Goal: Information Seeking & Learning: Learn about a topic

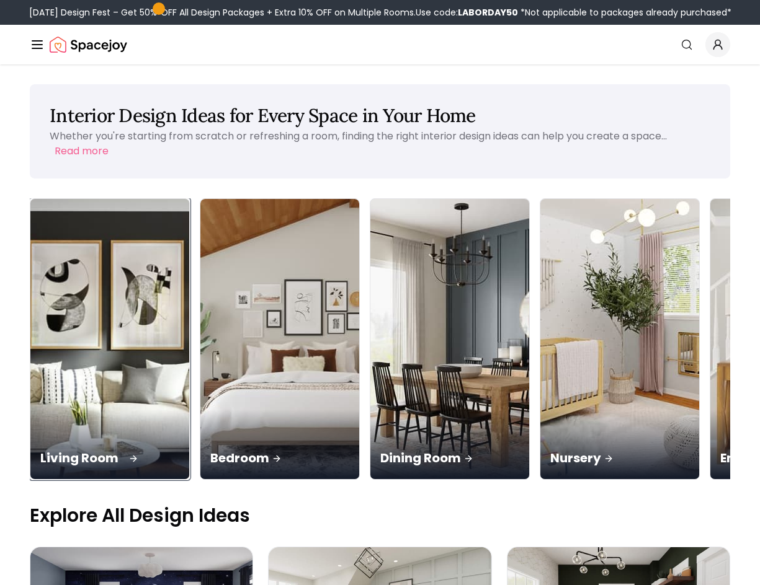
click at [99, 320] on img at bounding box center [110, 339] width 167 height 295
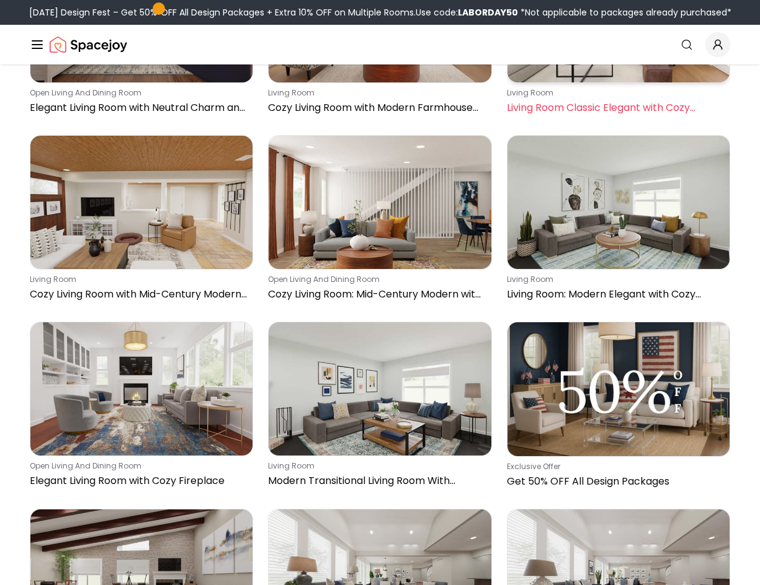
scroll to position [3969, 0]
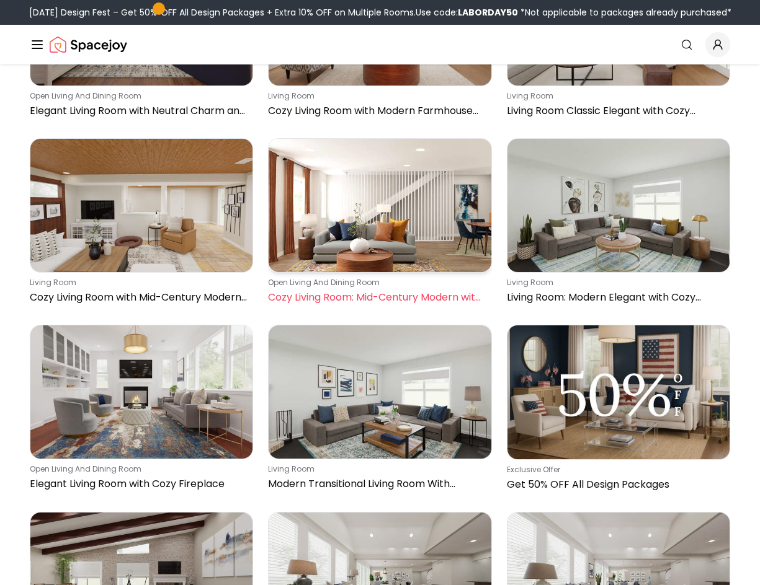
click at [426, 187] on img at bounding box center [380, 205] width 222 height 133
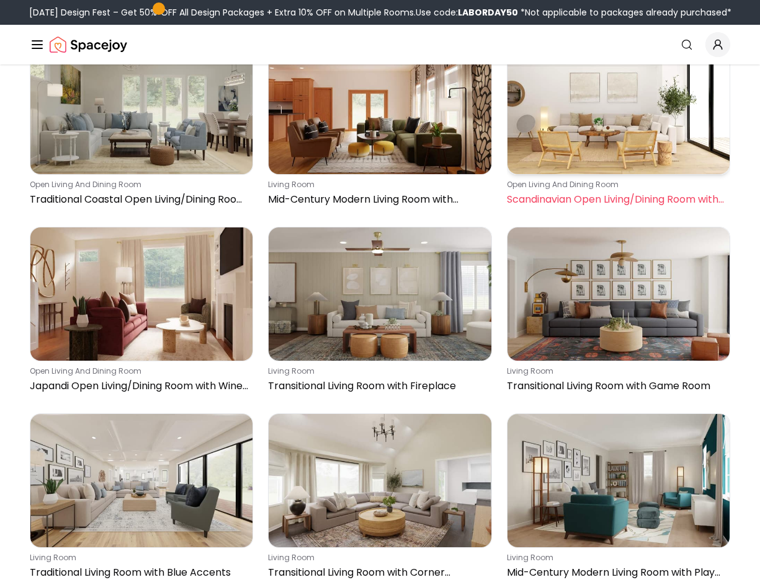
scroll to position [14140, 0]
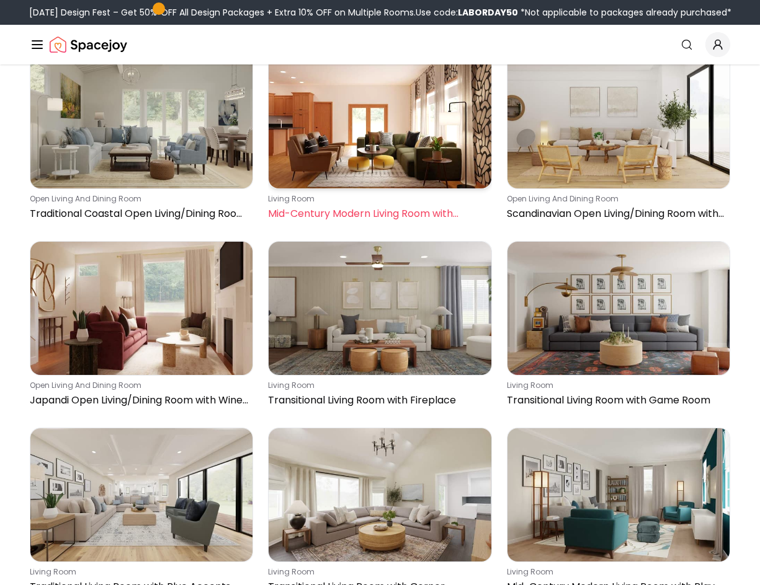
click at [433, 111] on img at bounding box center [380, 121] width 222 height 133
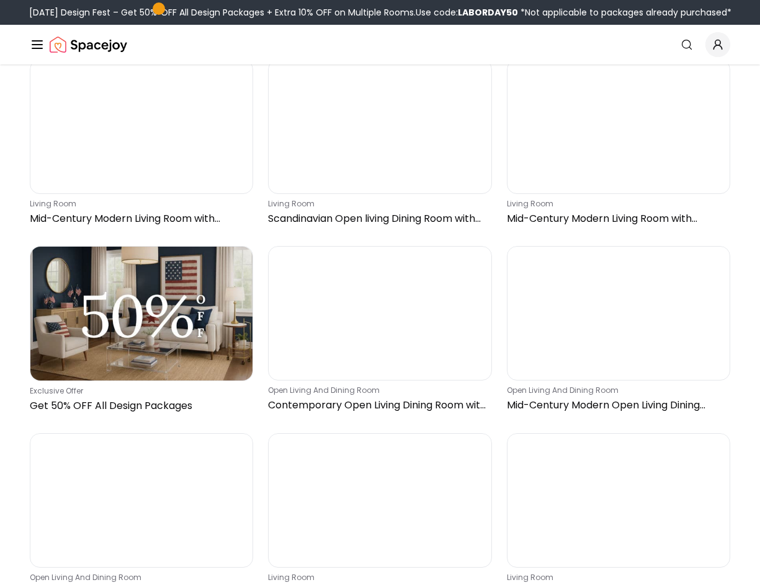
scroll to position [14698, 0]
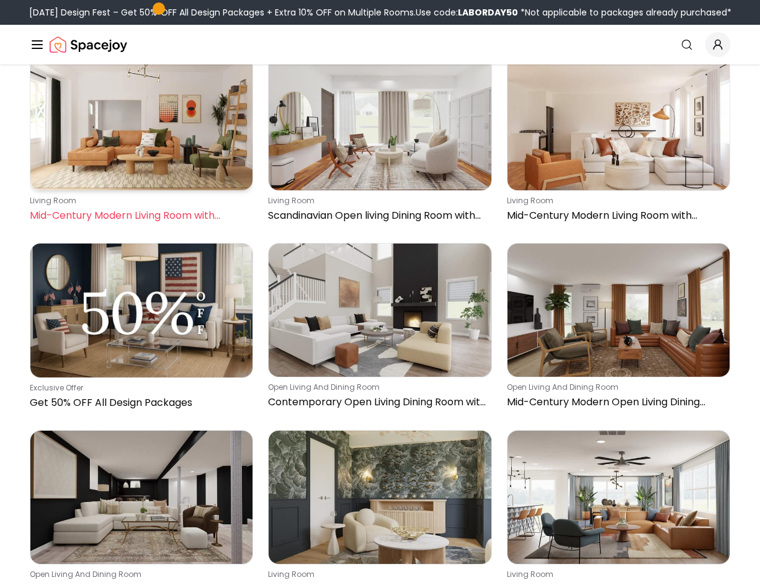
click at [128, 147] on img at bounding box center [141, 123] width 222 height 133
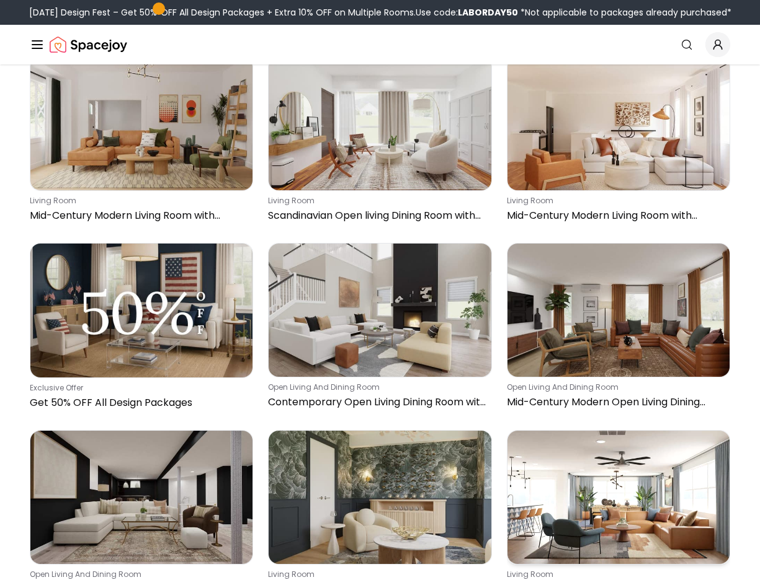
click at [624, 479] on img at bounding box center [618, 497] width 222 height 133
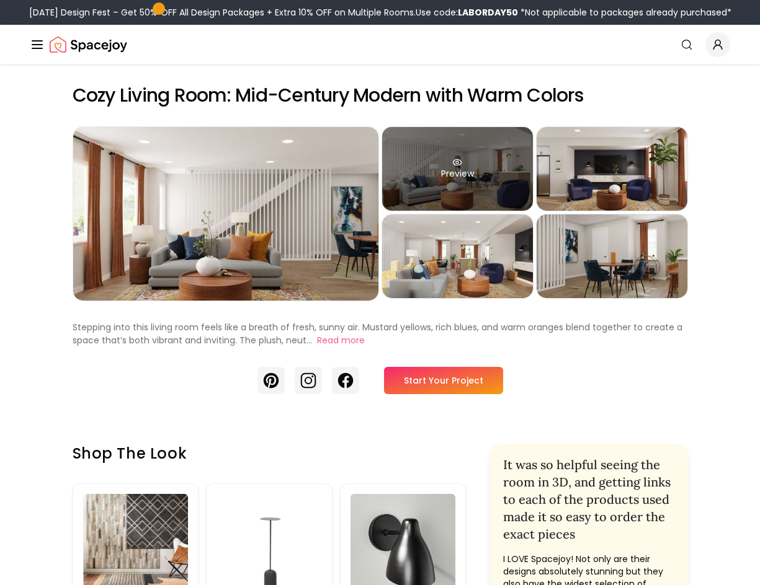
click at [489, 188] on div "Preview" at bounding box center [457, 169] width 151 height 84
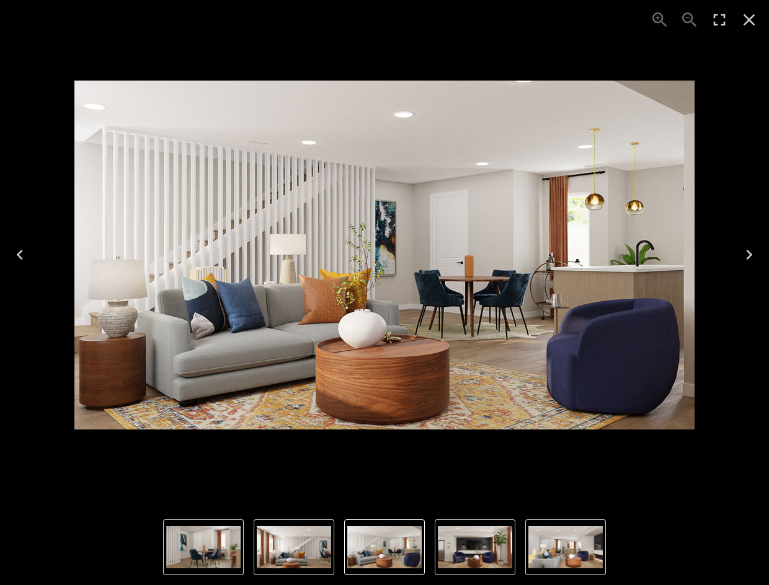
click at [752, 16] on icon "Close" at bounding box center [750, 20] width 12 height 12
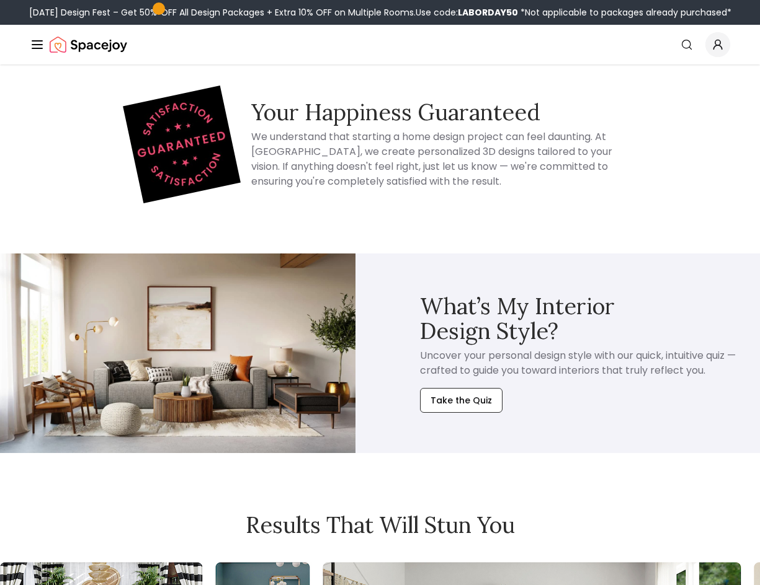
scroll to position [4279, 0]
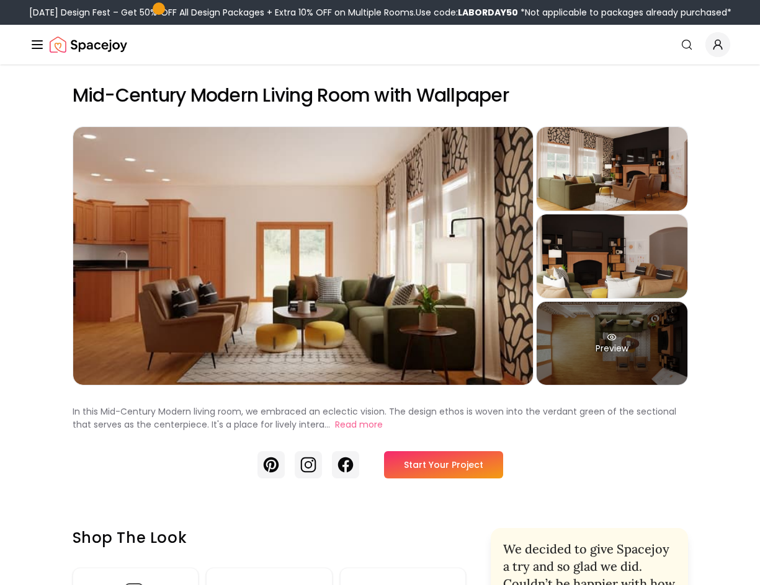
click at [663, 334] on div "Preview" at bounding box center [611, 344] width 151 height 84
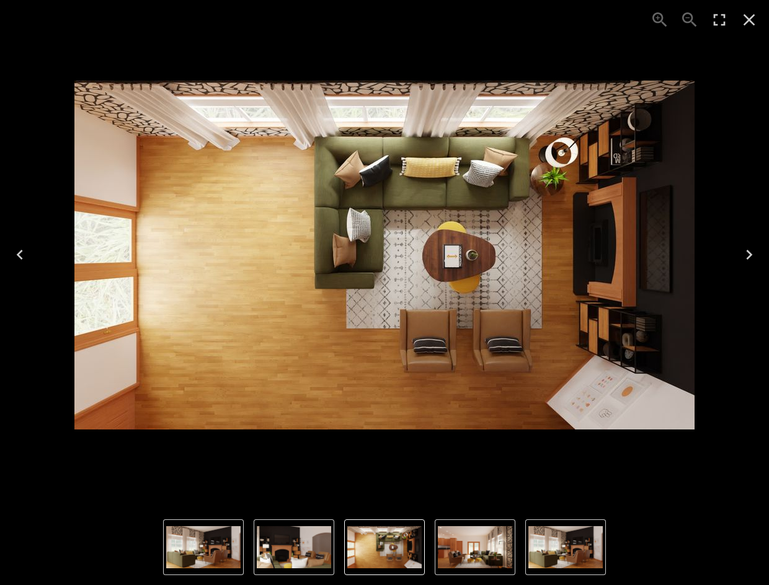
click at [25, 254] on icon "Previous" at bounding box center [20, 255] width 20 height 20
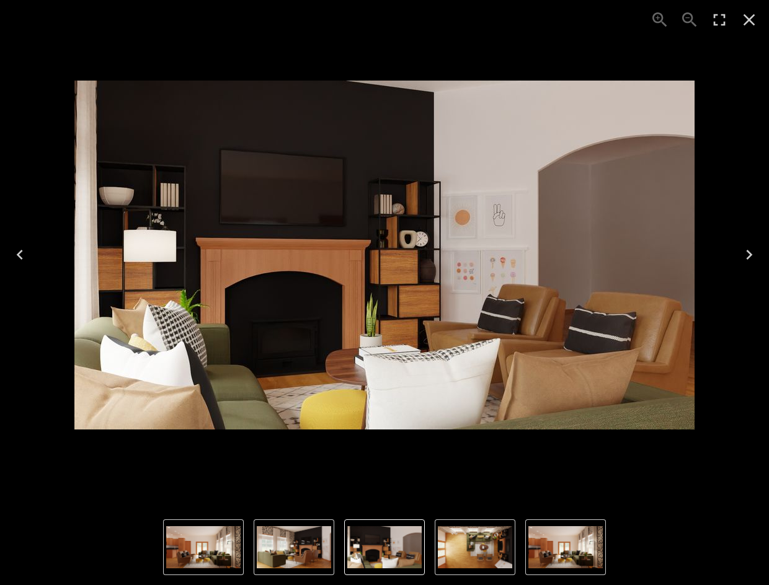
click at [25, 254] on icon "Previous" at bounding box center [20, 255] width 20 height 20
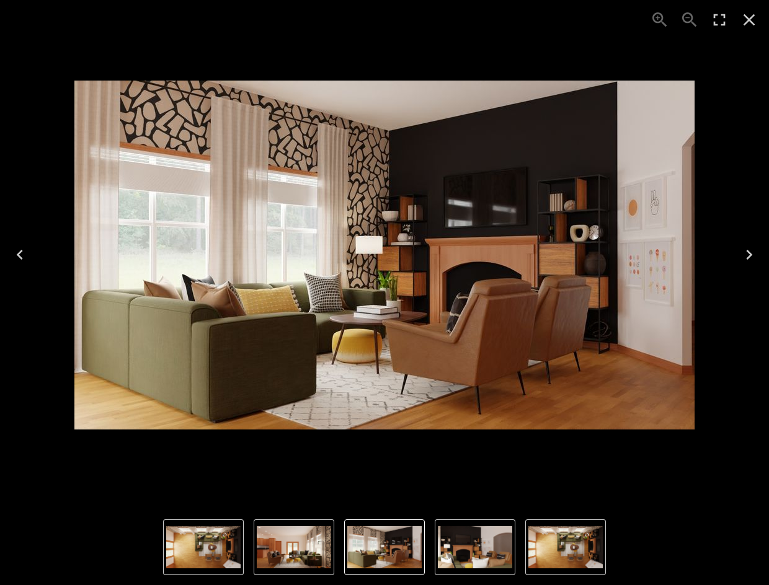
click at [25, 254] on icon "Previous" at bounding box center [20, 255] width 20 height 20
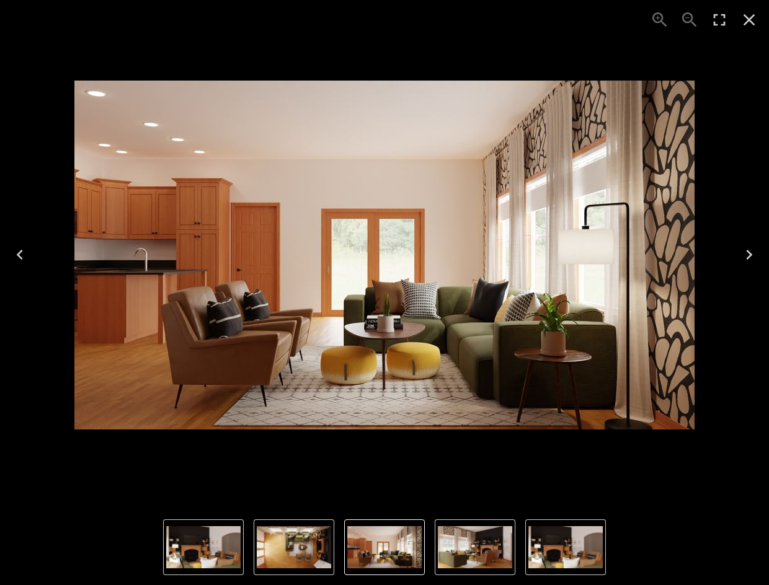
click at [94, 461] on div "1 of 4" at bounding box center [384, 255] width 749 height 490
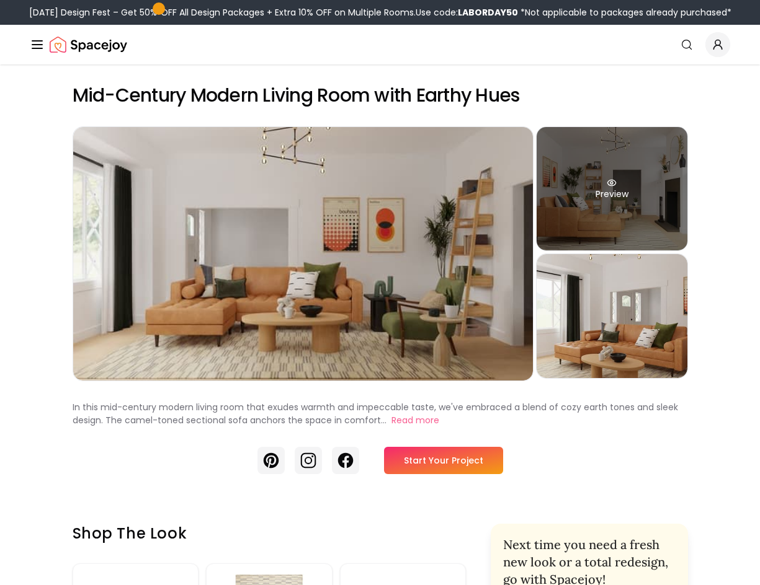
click at [599, 215] on div "Preview" at bounding box center [611, 188] width 151 height 123
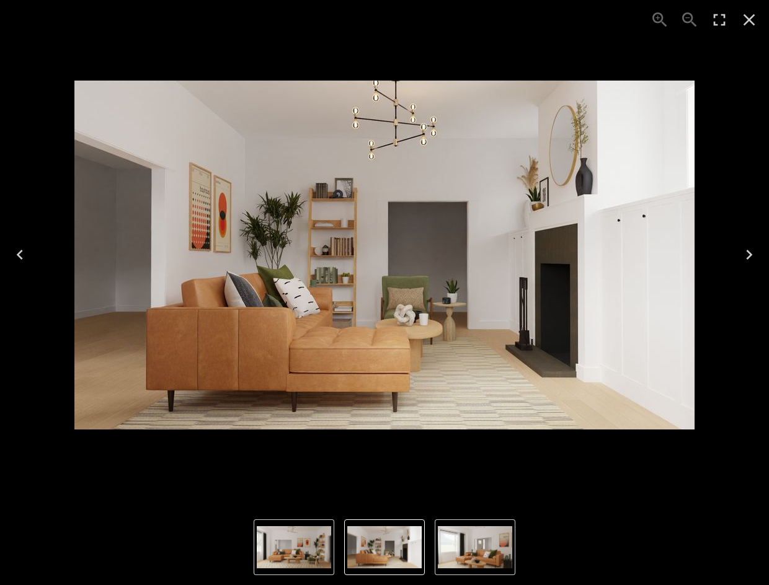
click at [676, 530] on div "Lightbox" at bounding box center [384, 548] width 769 height 76
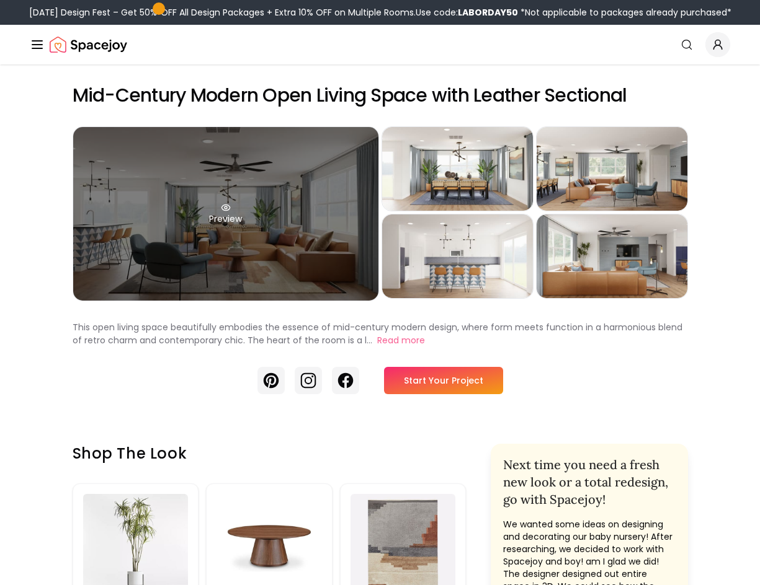
click at [311, 200] on div "Preview" at bounding box center [225, 214] width 305 height 174
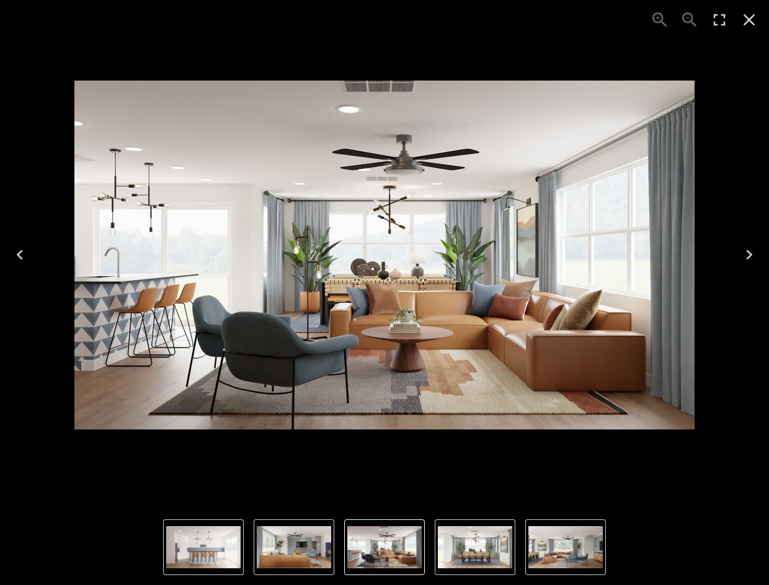
click at [298, 551] on img "5 of 5" at bounding box center [294, 548] width 74 height 42
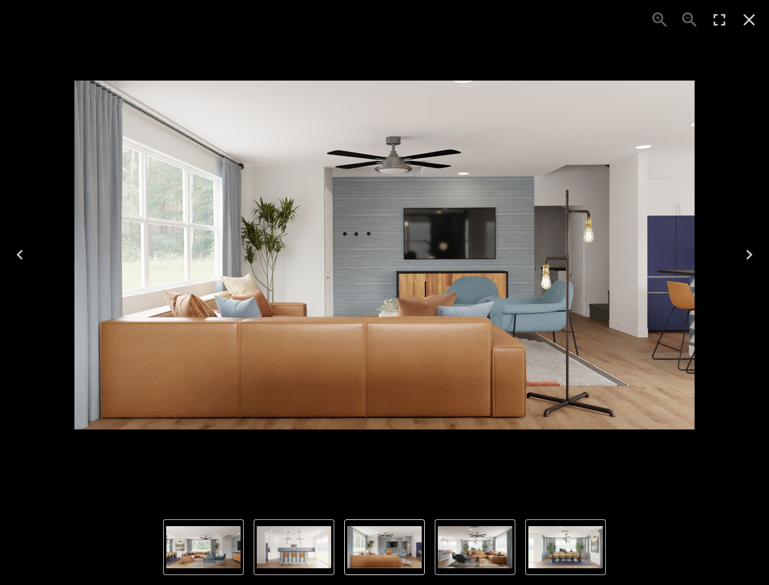
click at [384, 552] on img "5 of 5" at bounding box center [384, 548] width 74 height 42
click at [473, 556] on img "1 of 5" at bounding box center [475, 548] width 74 height 42
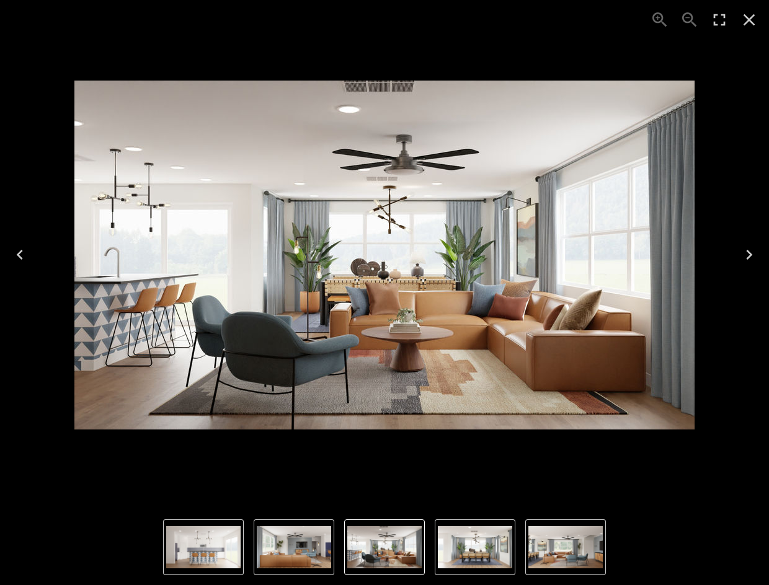
click at [571, 564] on img "3 of 5" at bounding box center [565, 548] width 74 height 42
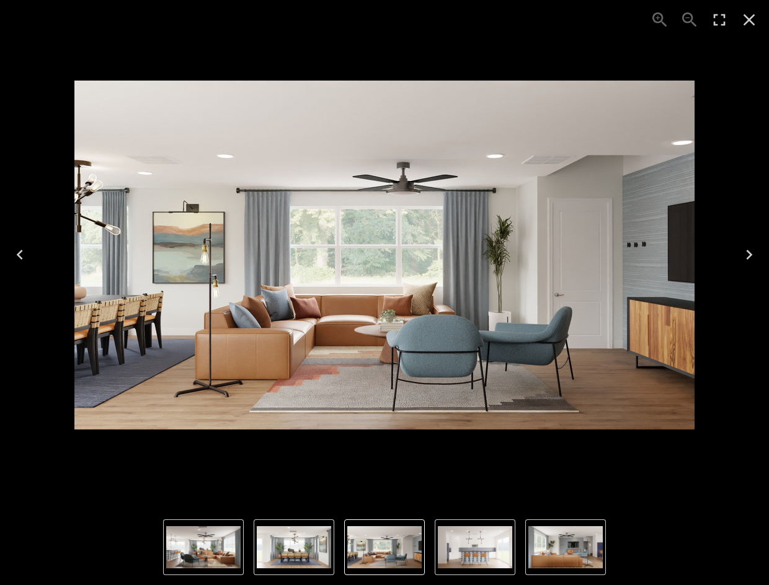
click at [210, 543] on img "1 of 5" at bounding box center [203, 548] width 74 height 42
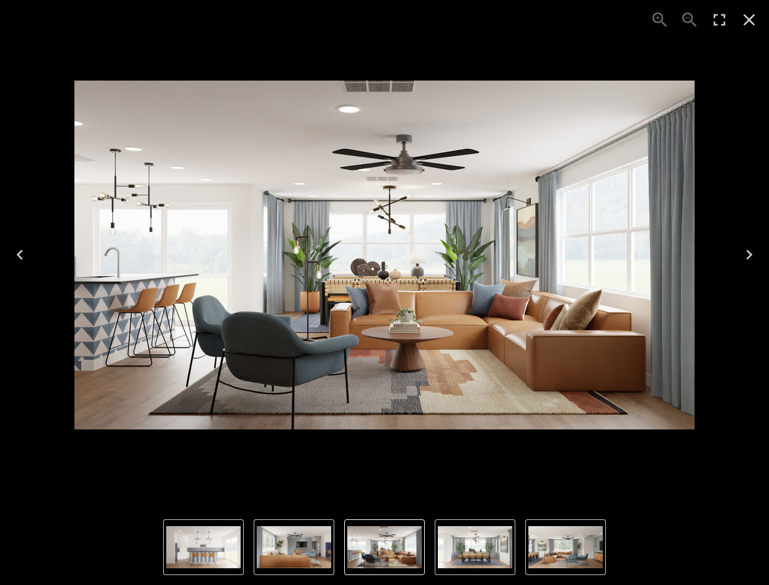
click at [482, 551] on img "2 of 5" at bounding box center [475, 548] width 74 height 42
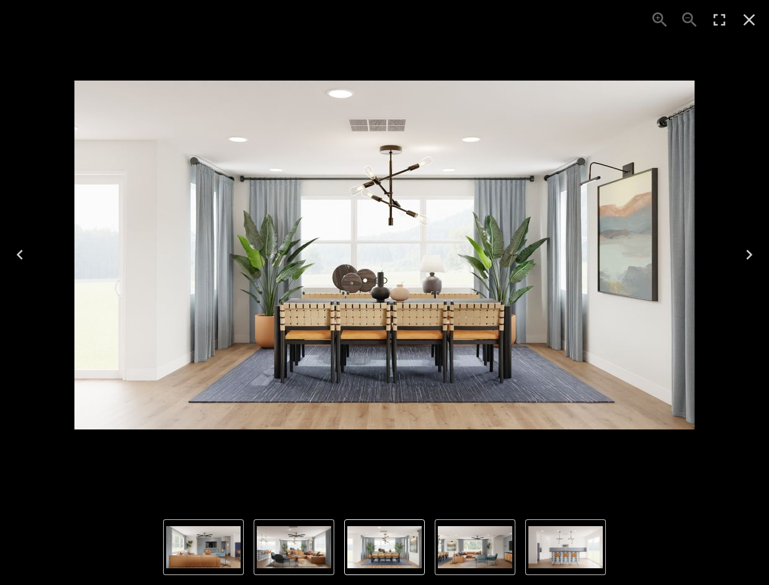
click at [213, 534] on img "5 of 5" at bounding box center [203, 548] width 74 height 42
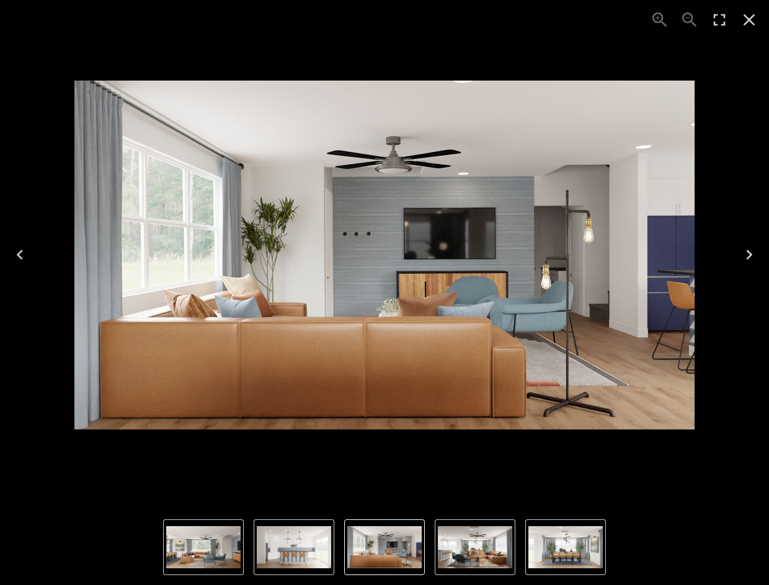
click at [546, 551] on img "2 of 5" at bounding box center [565, 548] width 74 height 42
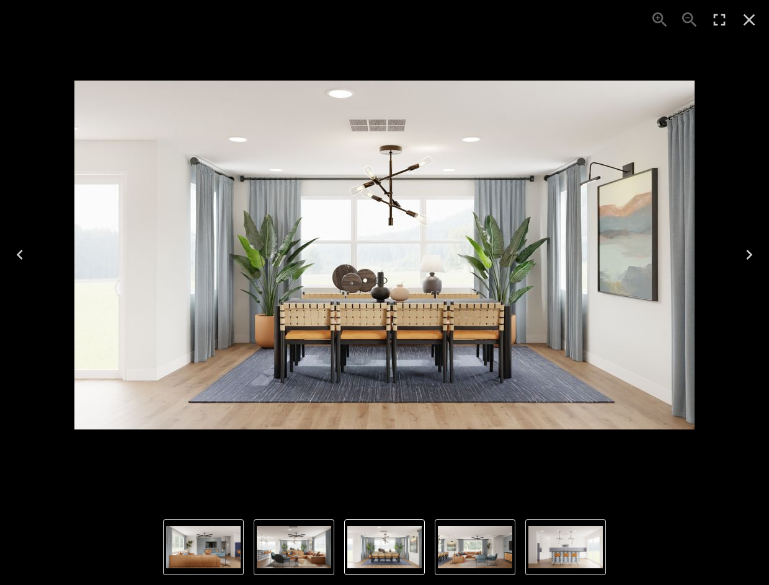
click at [573, 547] on img "4 of 5" at bounding box center [565, 548] width 74 height 42
